Goal: Task Accomplishment & Management: Complete application form

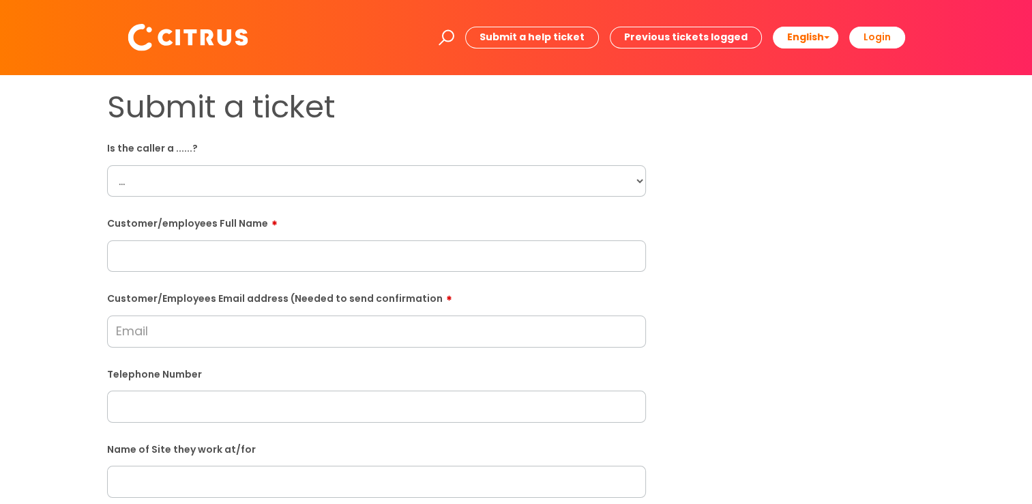
click at [202, 177] on select "... Citrus Customer Citrus Employee [DEMOGRAPHIC_DATA] Supplier" at bounding box center [376, 180] width 539 height 31
select select "Citrus Employee"
click at [107, 165] on select "... Citrus Customer Citrus Employee [DEMOGRAPHIC_DATA] Supplier" at bounding box center [376, 180] width 539 height 31
click at [191, 252] on input "text" at bounding box center [376, 255] width 539 height 31
click at [246, 269] on input "text" at bounding box center [376, 255] width 539 height 31
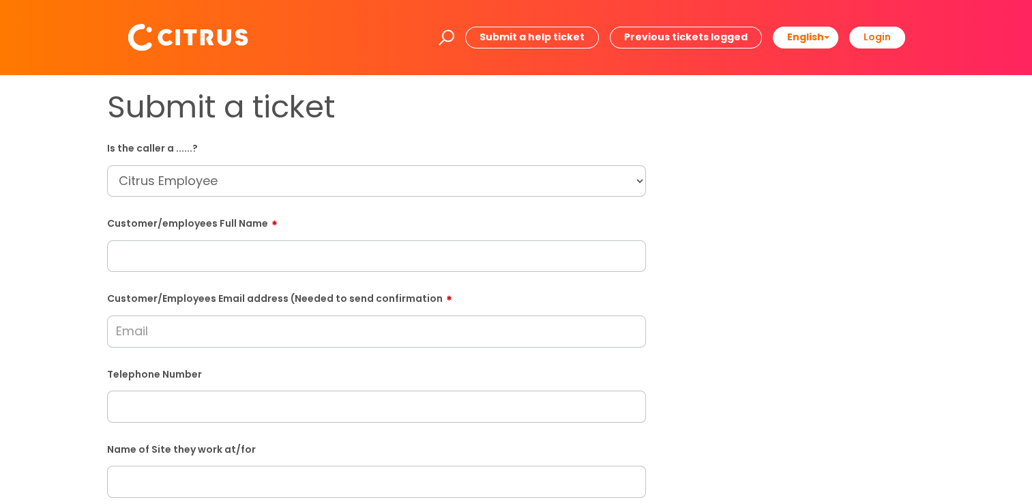
paste input "[PERSON_NAME]"
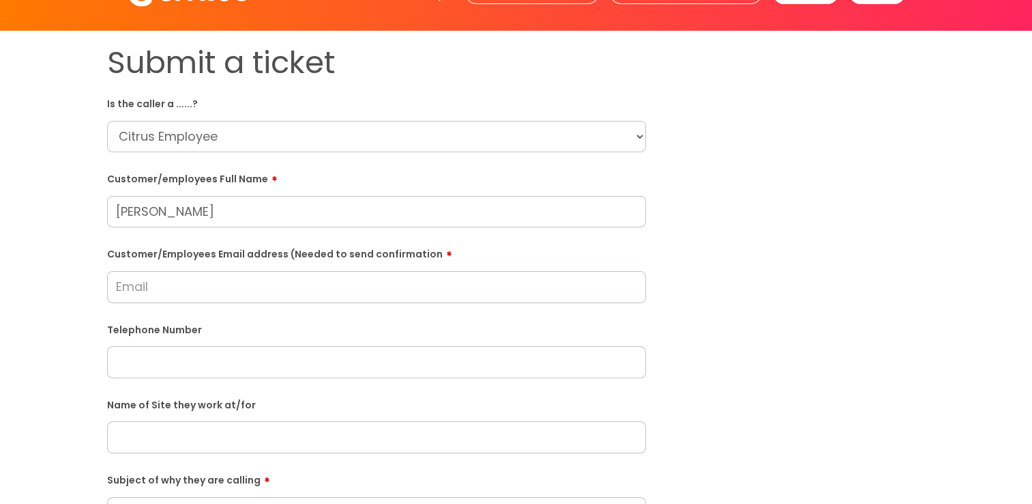
scroll to position [68, 0]
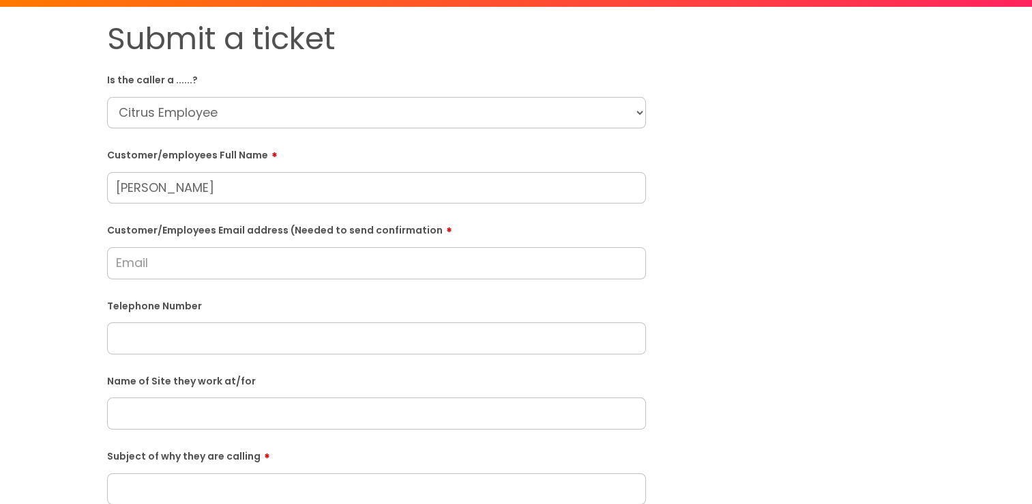
type input "[PERSON_NAME]"
click at [222, 328] on input "text" at bounding box center [376, 337] width 539 height 31
click at [150, 329] on input "text" at bounding box center [376, 337] width 539 height 31
paste input "07474356776"
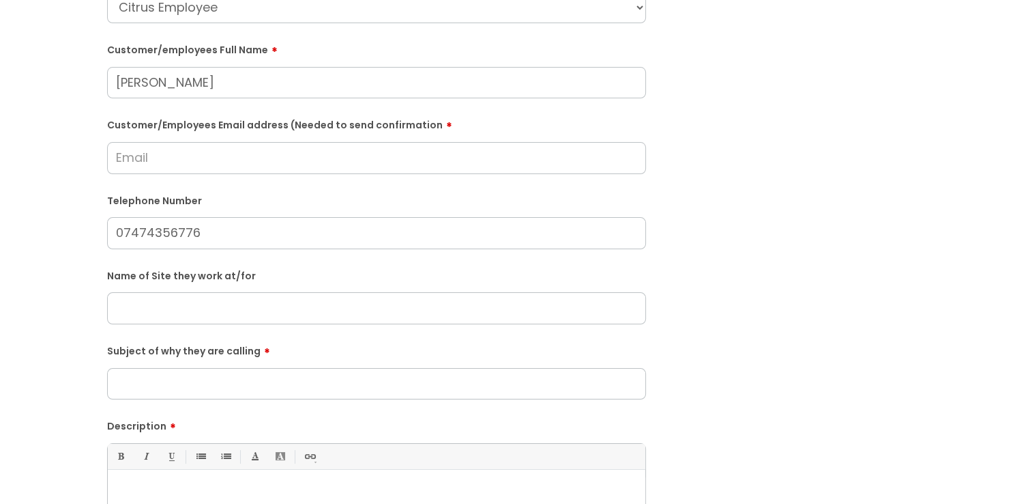
scroll to position [205, 0]
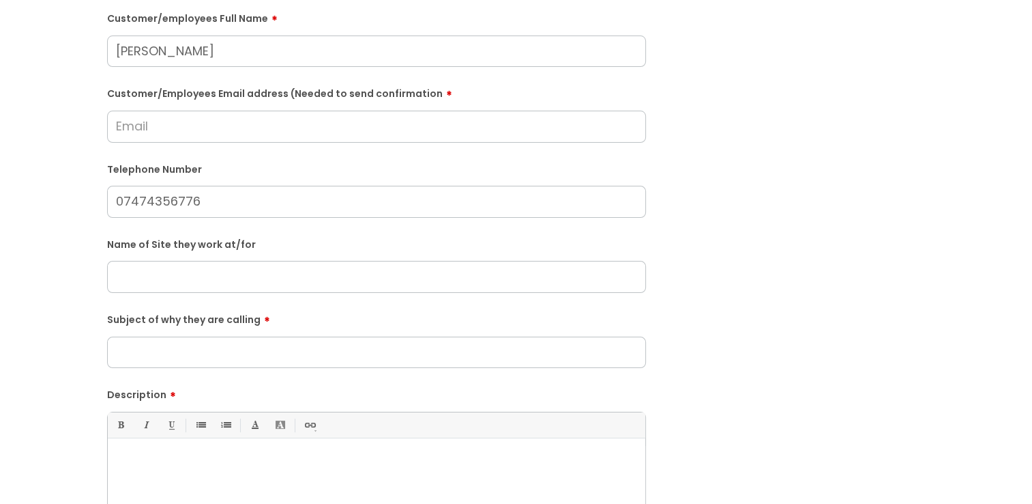
type input "07474356776"
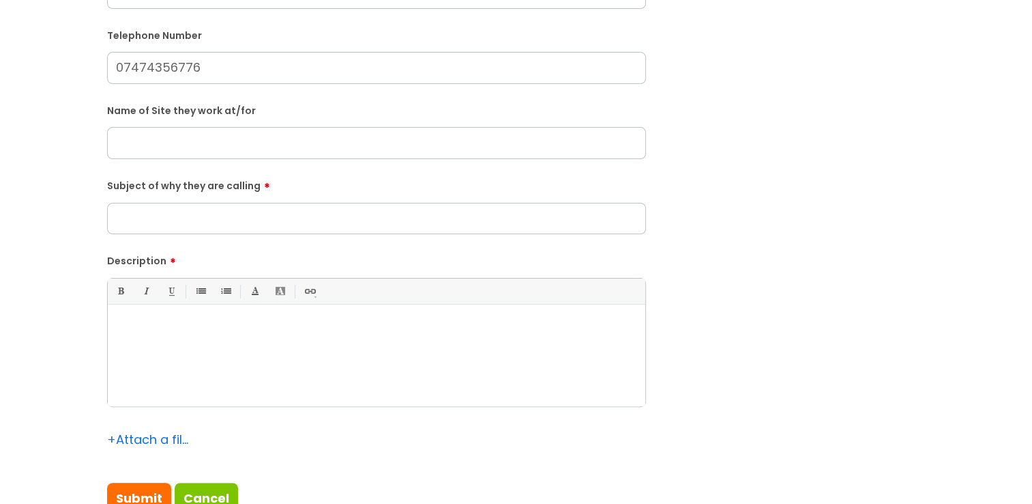
scroll to position [341, 0]
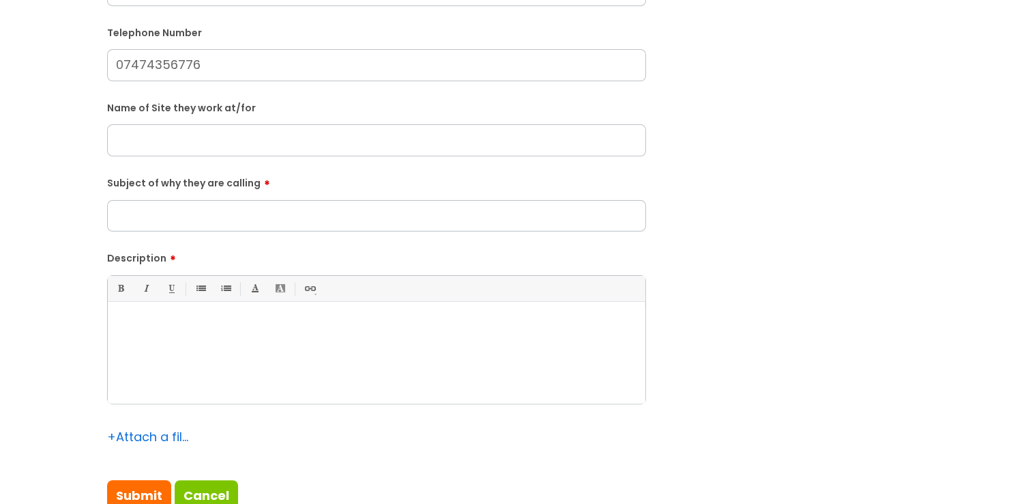
click at [209, 225] on input "Subject of why they are calling" at bounding box center [376, 215] width 539 height 31
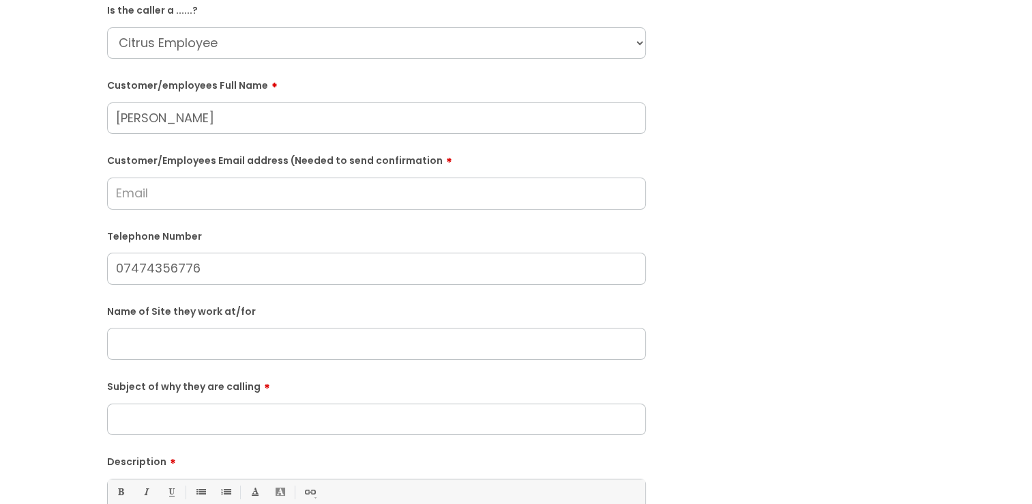
scroll to position [136, 0]
click at [191, 203] on input "Customer/Employees Email address (Needed to send confirmation" at bounding box center [376, 194] width 539 height 31
type input "c"
click at [248, 195] on input "[EMAIL_ADDRESS],com" at bounding box center [376, 194] width 539 height 31
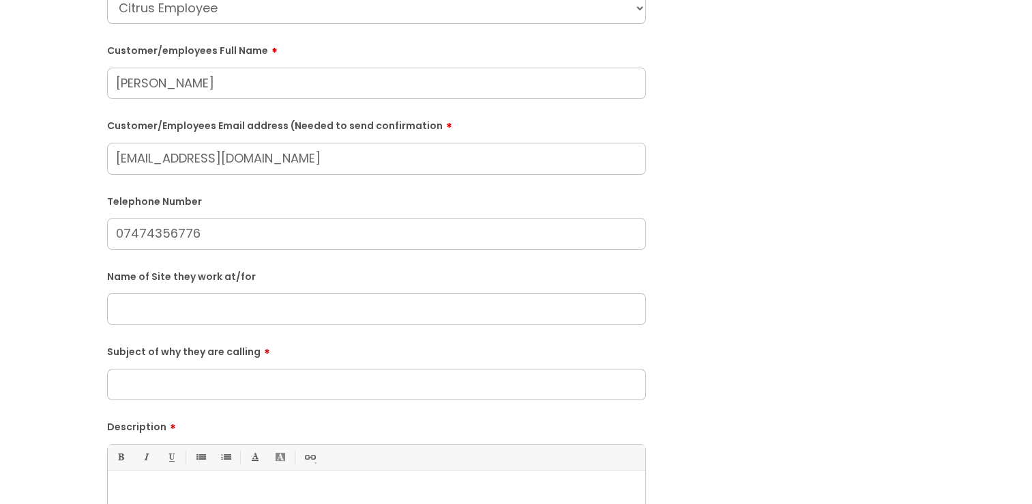
scroll to position [205, 0]
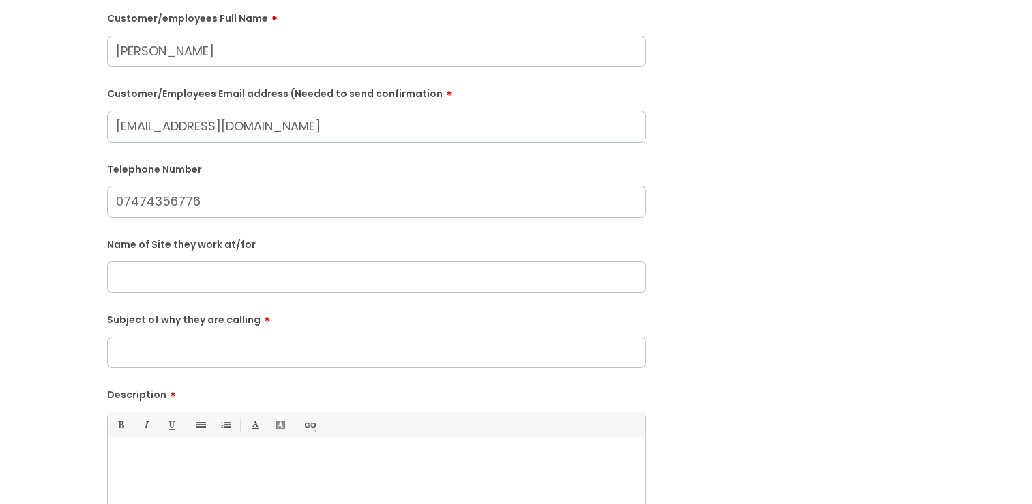
type input "[EMAIL_ADDRESS][DOMAIN_NAME]"
click at [212, 279] on input "text" at bounding box center [376, 278] width 539 height 31
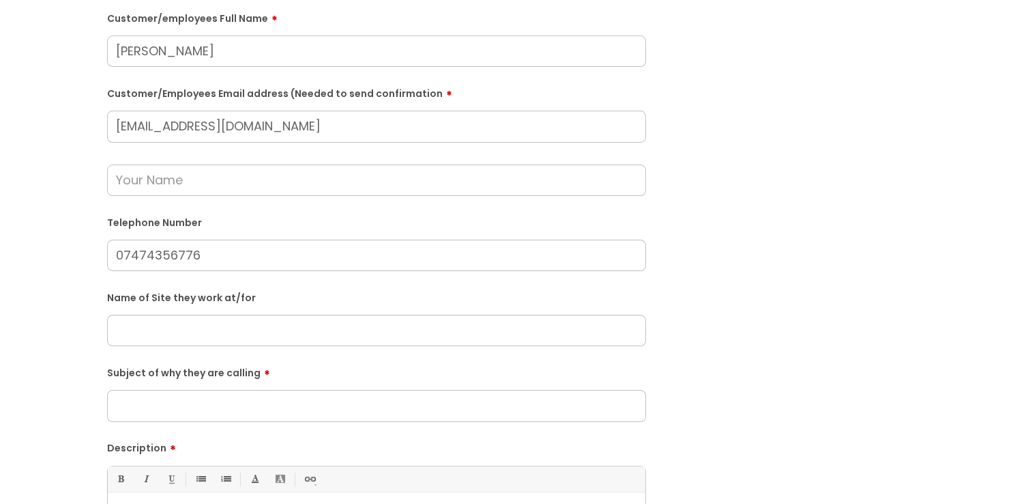
click at [314, 337] on input "text" at bounding box center [376, 330] width 539 height 31
click at [149, 319] on input "text" at bounding box center [376, 330] width 539 height 31
paste input "The Cricketers"
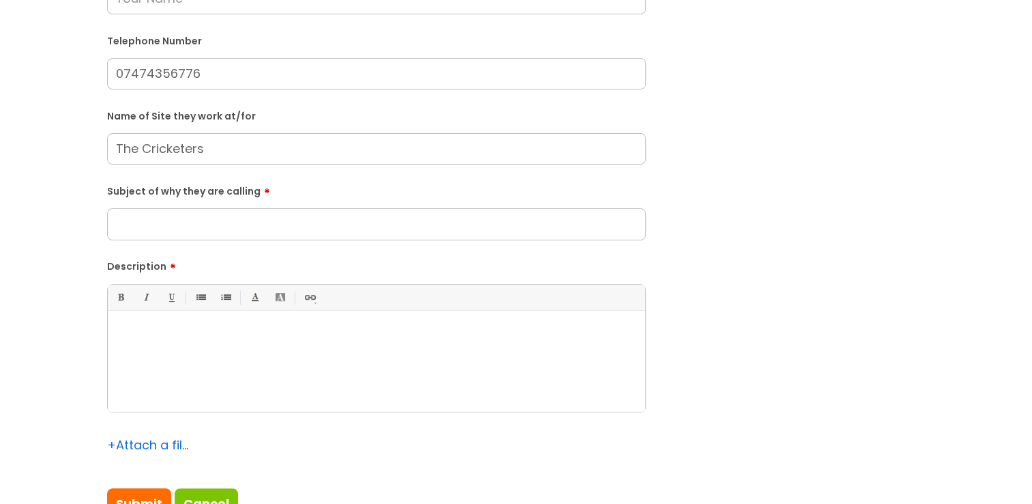
scroll to position [409, 0]
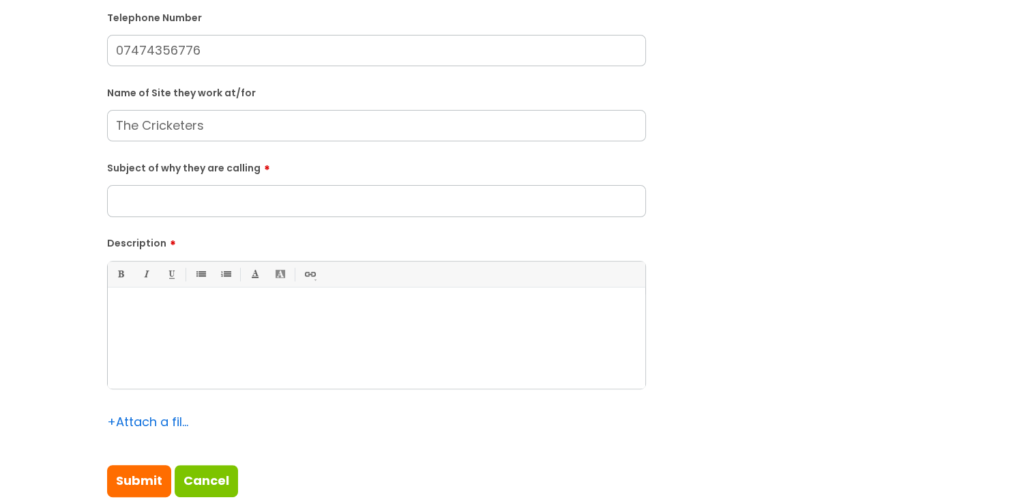
type input "The Cricketers"
click at [163, 301] on div at bounding box center [377, 341] width 538 height 94
click at [130, 207] on input "Subject of why they are calling" at bounding box center [376, 200] width 539 height 31
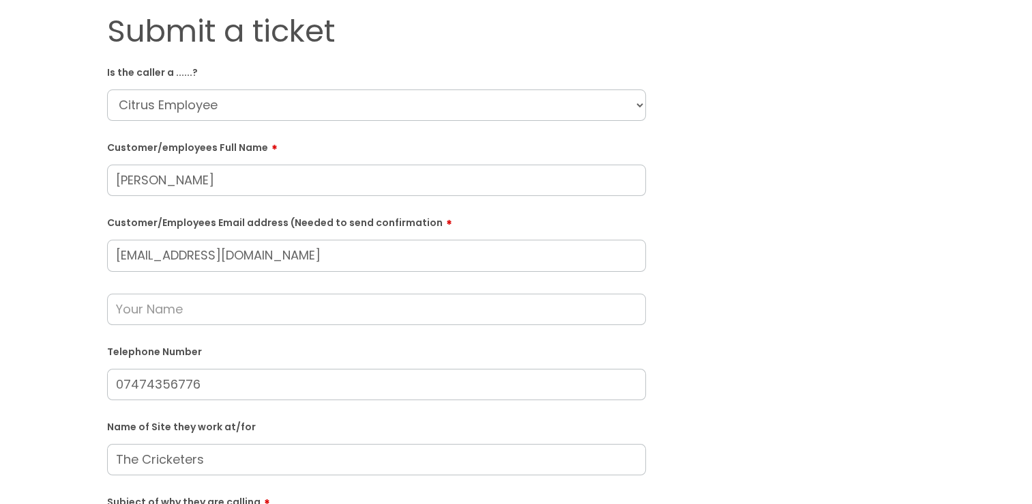
scroll to position [0, 0]
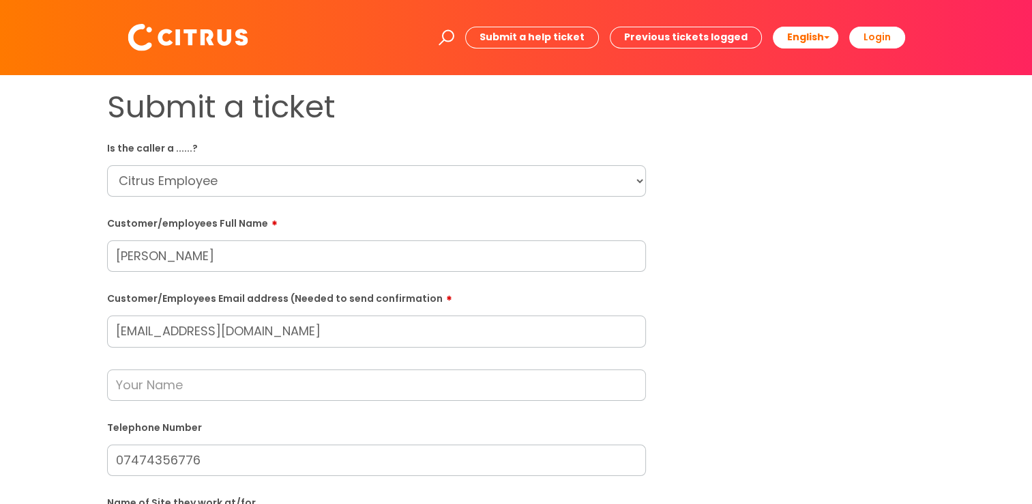
type input "Work Availability."
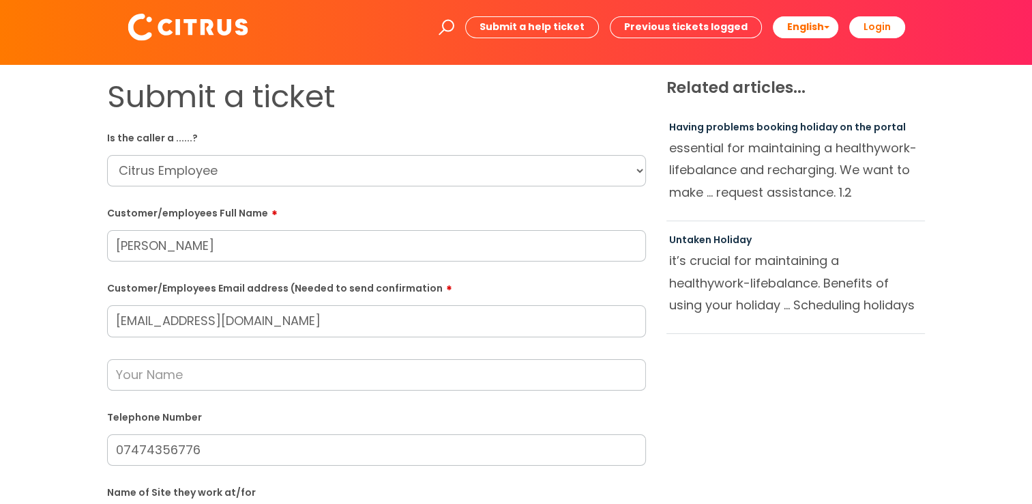
scroll to position [478, 0]
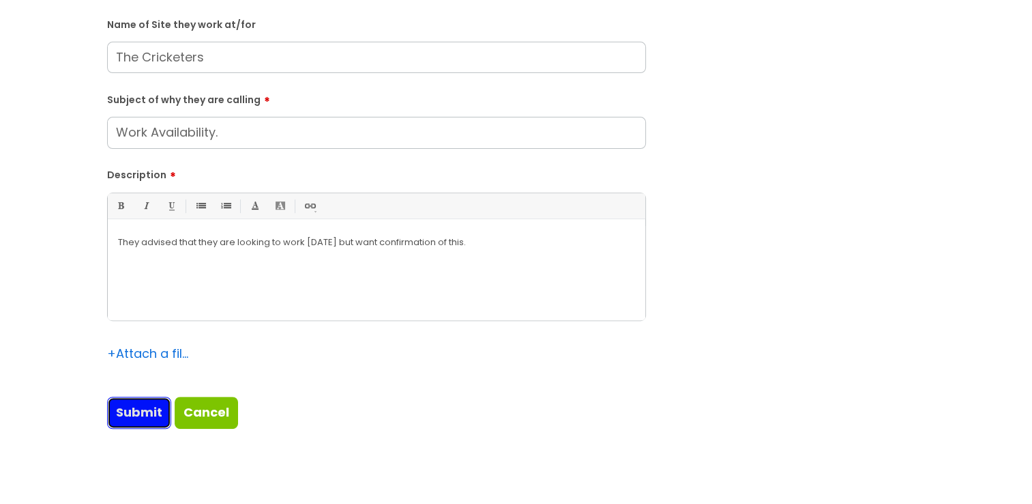
click at [149, 427] on input "Submit" at bounding box center [139, 411] width 64 height 31
type input "Please Wait..."
